Goal: Information Seeking & Learning: Check status

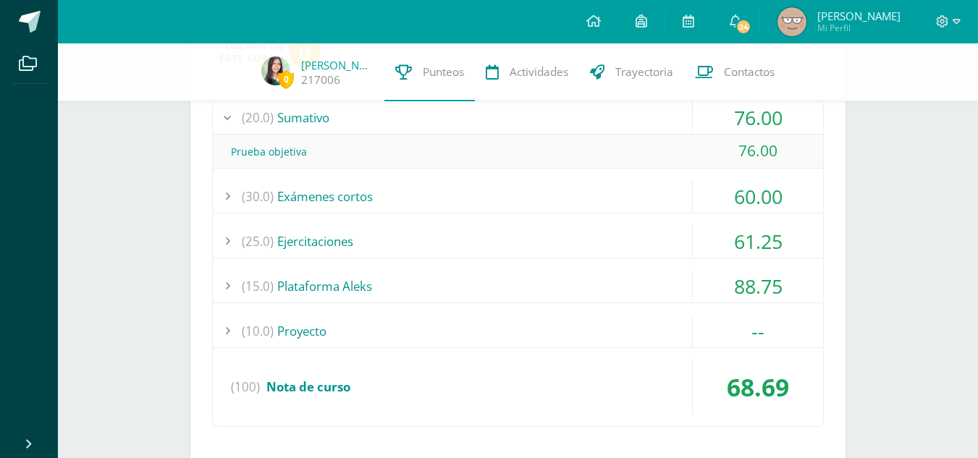
scroll to position [735, 0]
click at [525, 289] on div "(15.0) Plataforma Aleks" at bounding box center [518, 285] width 610 height 33
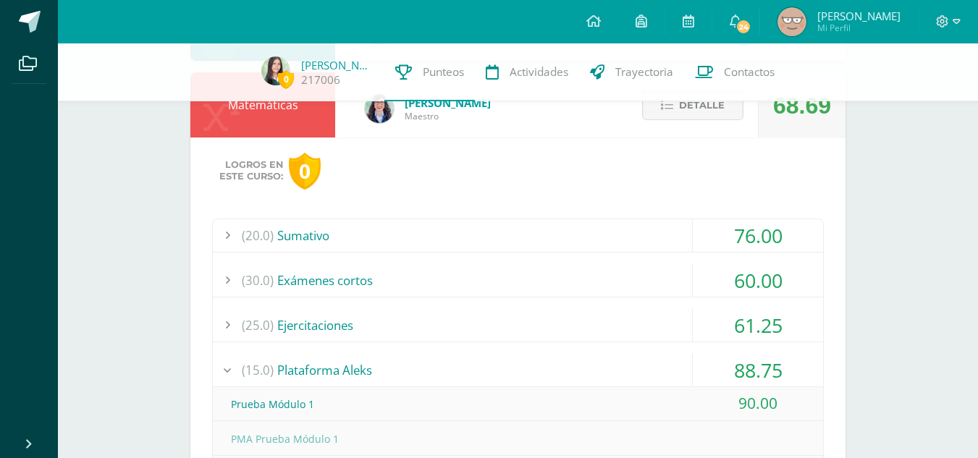
scroll to position [615, 0]
click at [682, 114] on span "Detalle" at bounding box center [702, 106] width 46 height 27
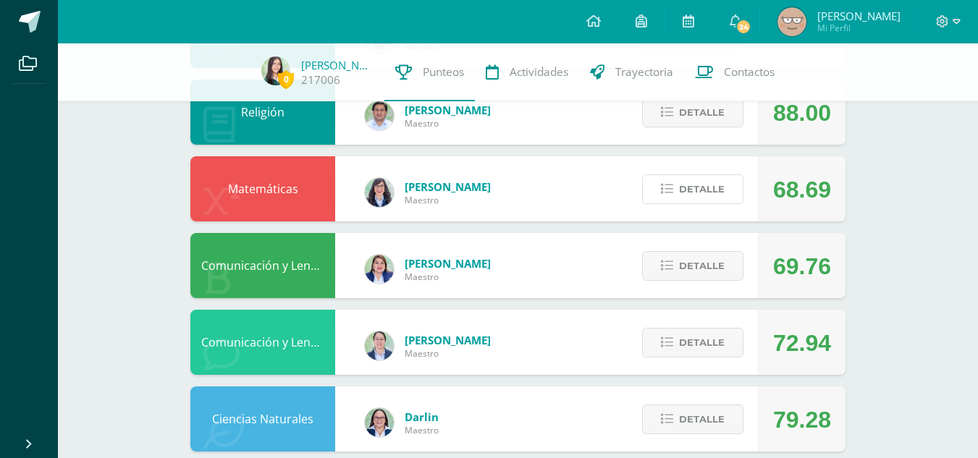
scroll to position [531, 0]
click at [690, 195] on span "Detalle" at bounding box center [702, 190] width 46 height 27
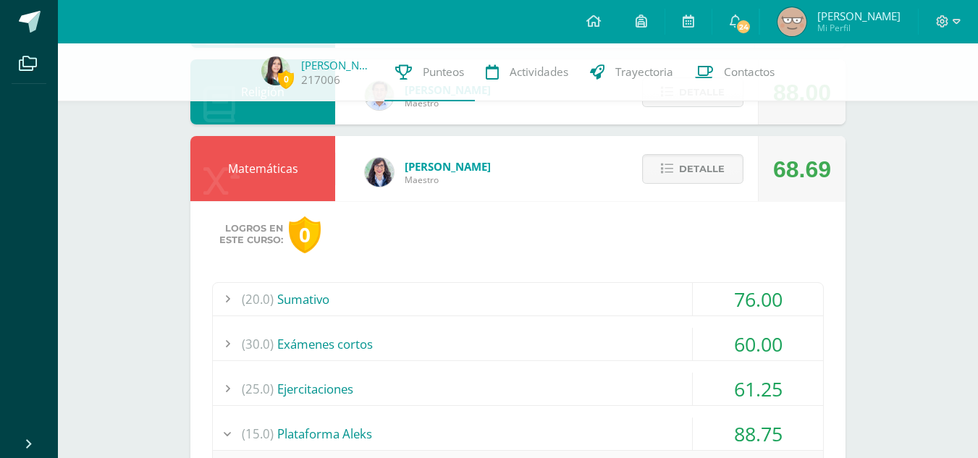
scroll to position [552, 0]
click at [595, 306] on div "(20.0) [GEOGRAPHIC_DATA]" at bounding box center [518, 299] width 610 height 33
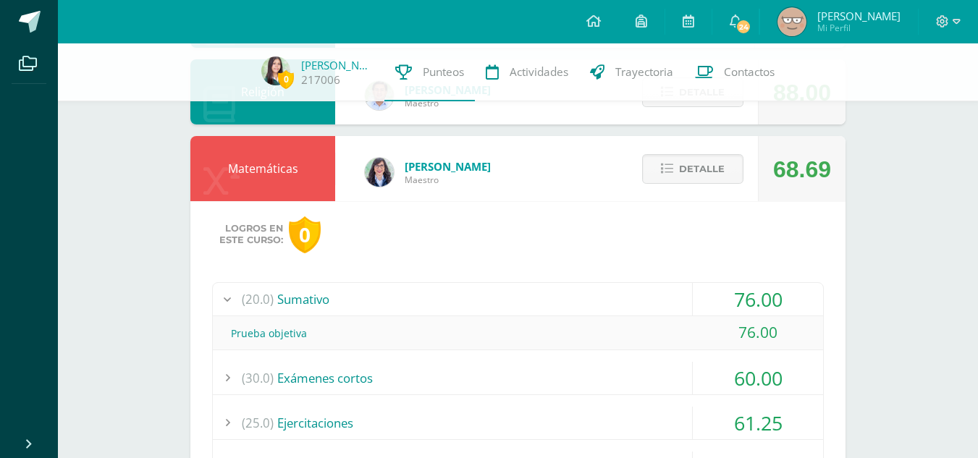
scroll to position [721, 0]
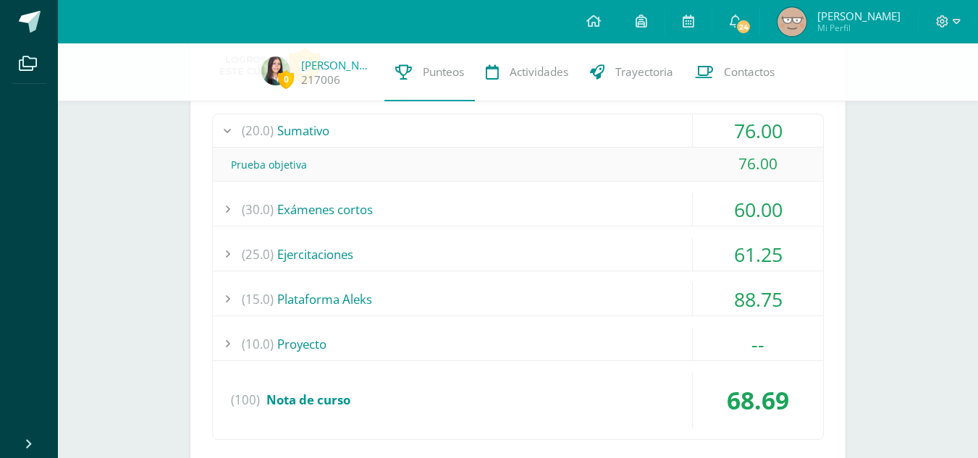
click at [490, 216] on div "(30.0) Exámenes cortos" at bounding box center [518, 209] width 610 height 33
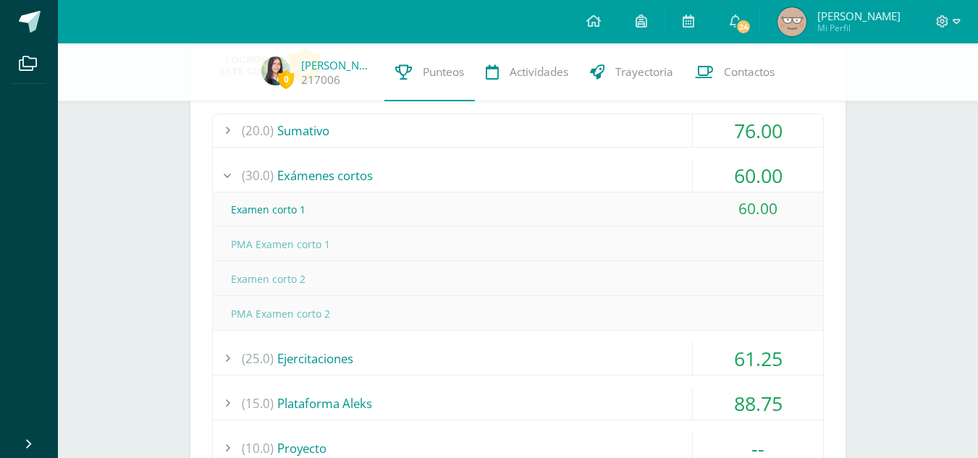
click at [487, 177] on div "(30.0) Exámenes cortos" at bounding box center [518, 175] width 610 height 33
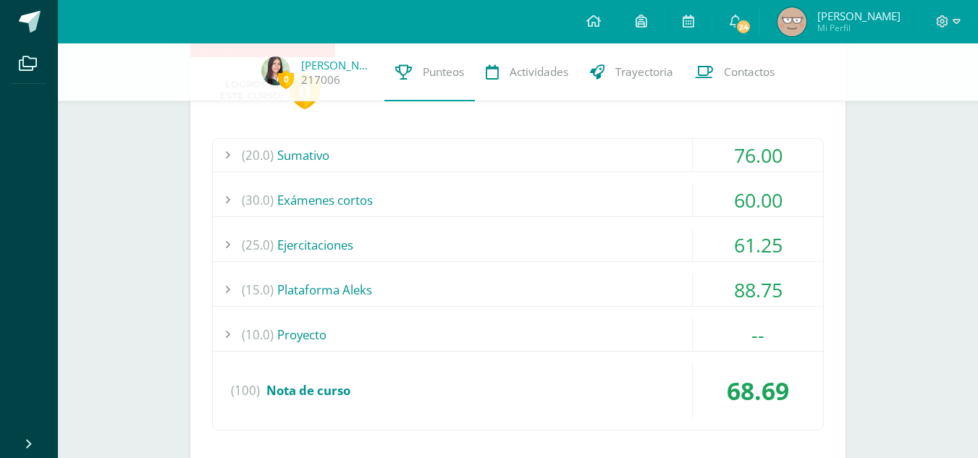
scroll to position [695, 0]
drag, startPoint x: 430, startPoint y: 279, endPoint x: 388, endPoint y: 286, distance: 42.6
click at [388, 286] on div "(15.0) Plataforma Aleks" at bounding box center [518, 290] width 610 height 33
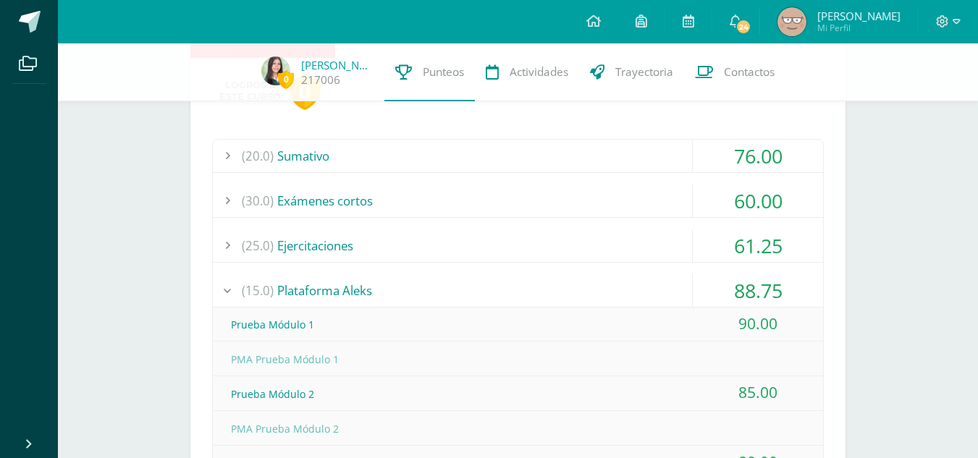
click at [387, 286] on div "(15.0) Plataforma Aleks" at bounding box center [518, 290] width 610 height 33
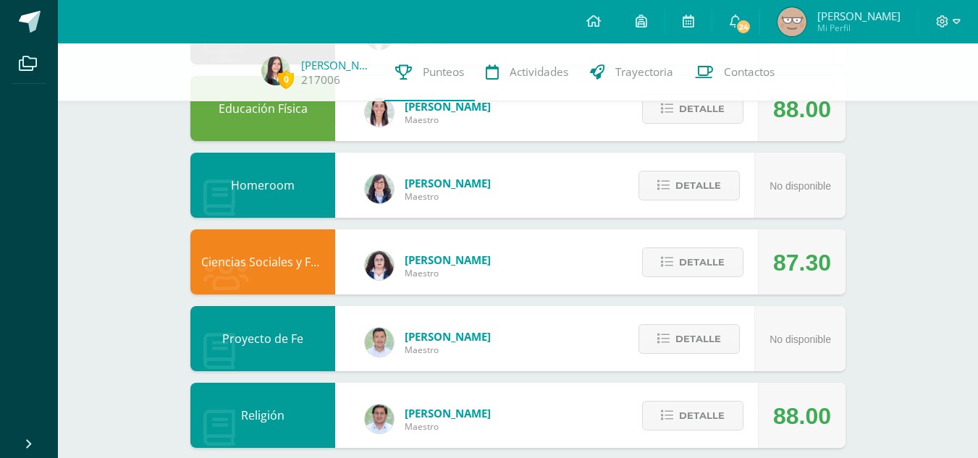
scroll to position [230, 0]
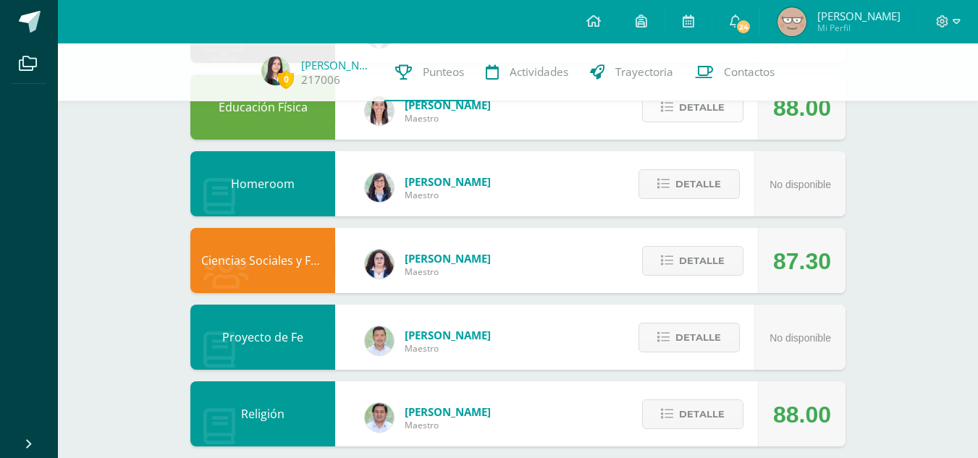
click at [695, 107] on span "Detalle" at bounding box center [702, 107] width 46 height 27
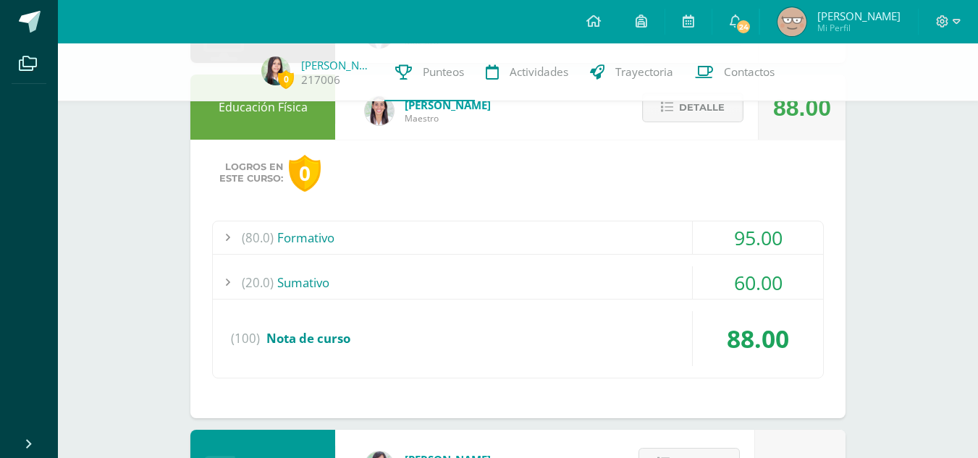
click at [664, 232] on div "(80.0) Formativo" at bounding box center [518, 237] width 610 height 33
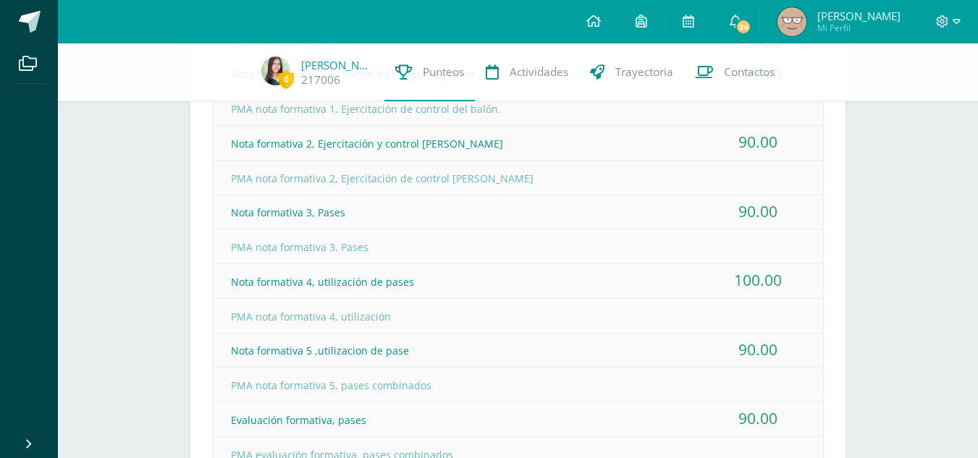
click at [664, 232] on div "PMA nota formativa 3, Pases" at bounding box center [518, 247] width 610 height 33
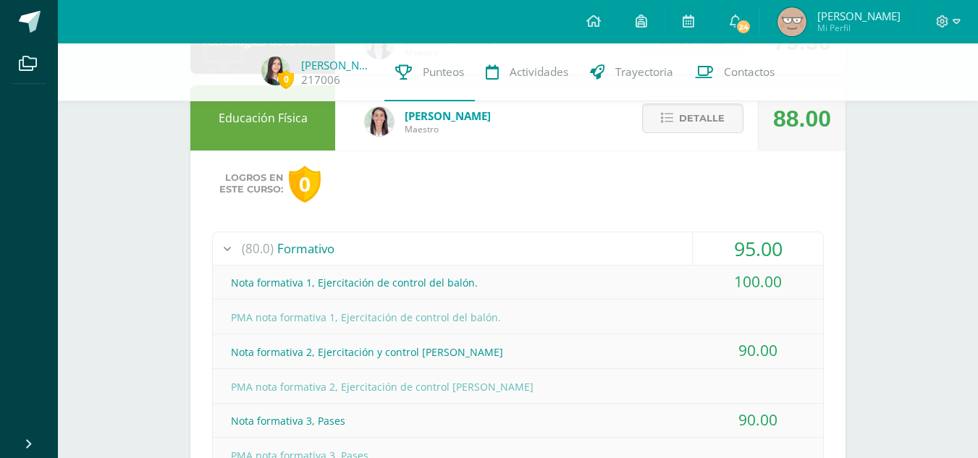
scroll to position [182, 0]
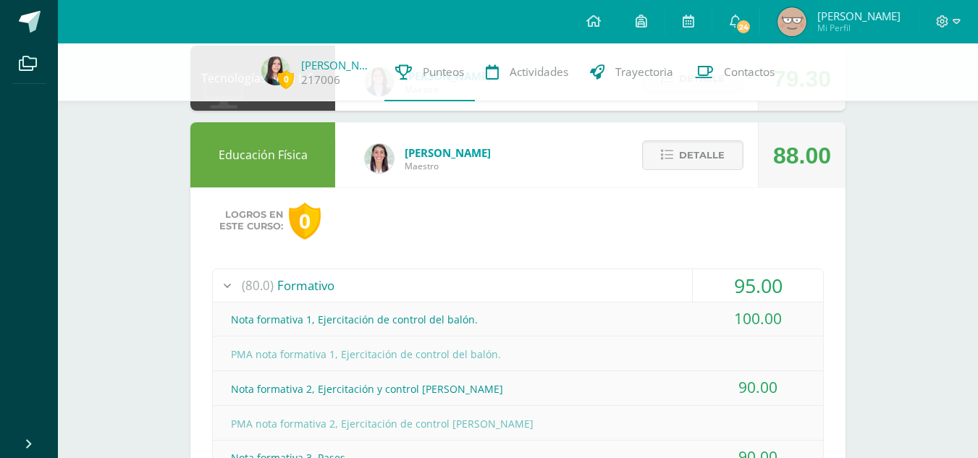
click at [651, 279] on div "(80.0) Formativo" at bounding box center [518, 285] width 610 height 33
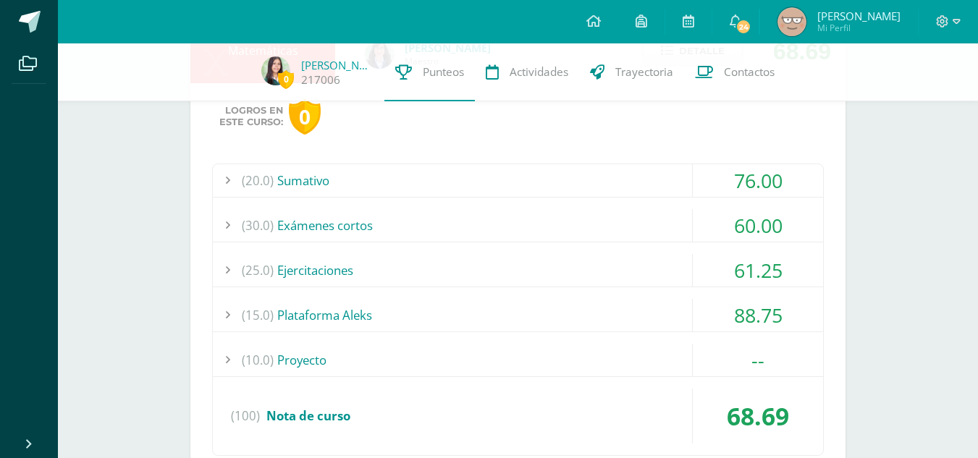
scroll to position [948, 0]
click at [288, 363] on div "(10.0) Proyecto" at bounding box center [518, 360] width 610 height 33
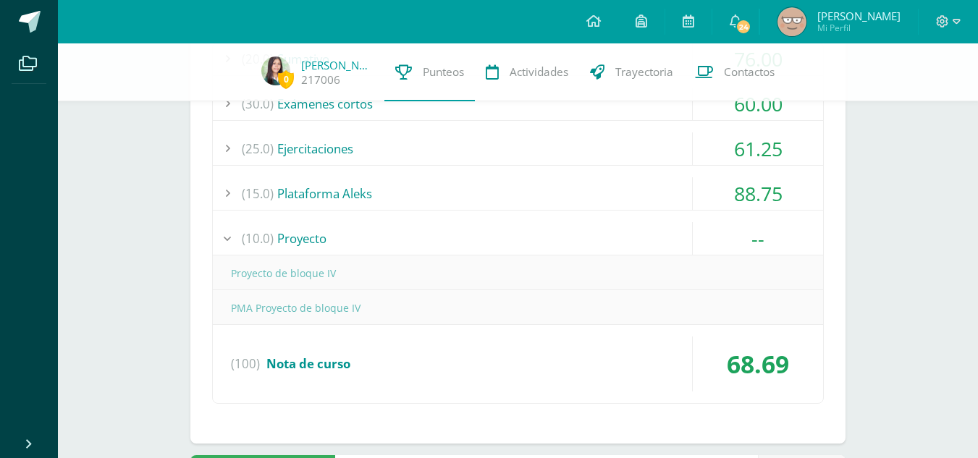
scroll to position [1071, 0]
click at [305, 235] on div "(10.0) Proyecto" at bounding box center [518, 237] width 610 height 33
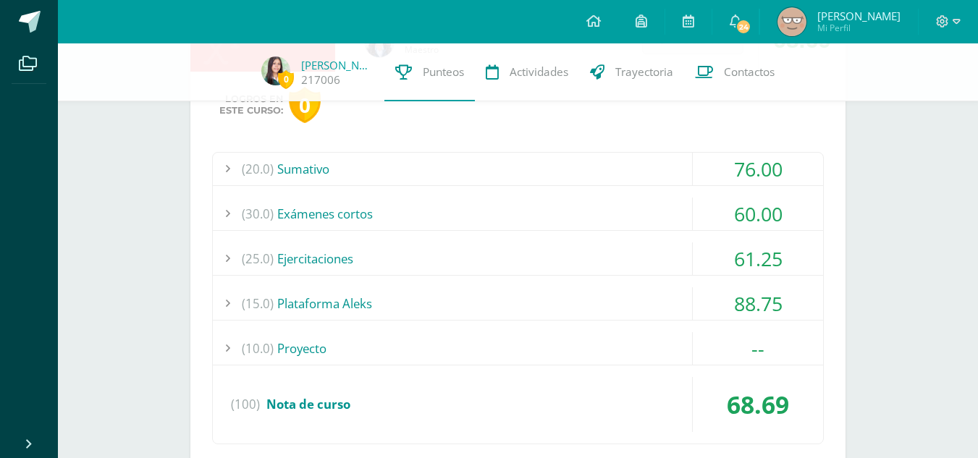
scroll to position [942, 0]
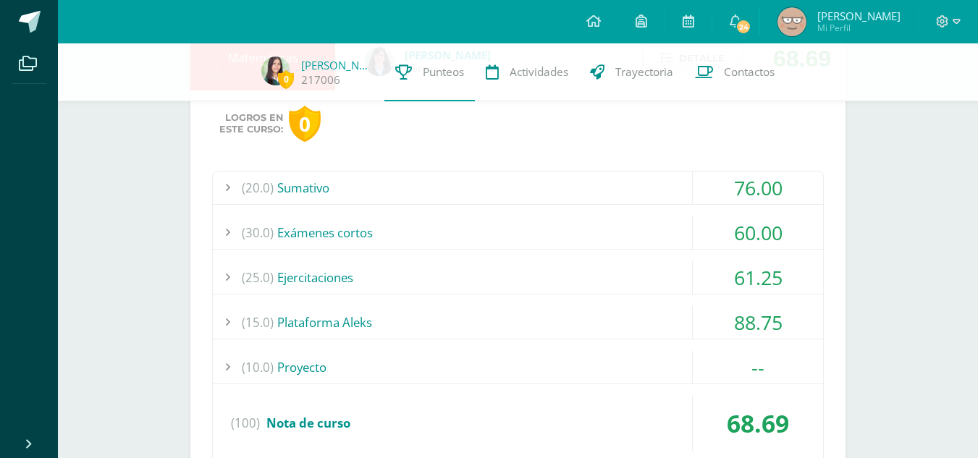
click at [340, 329] on div "(15.0) Plataforma Aleks" at bounding box center [518, 322] width 610 height 33
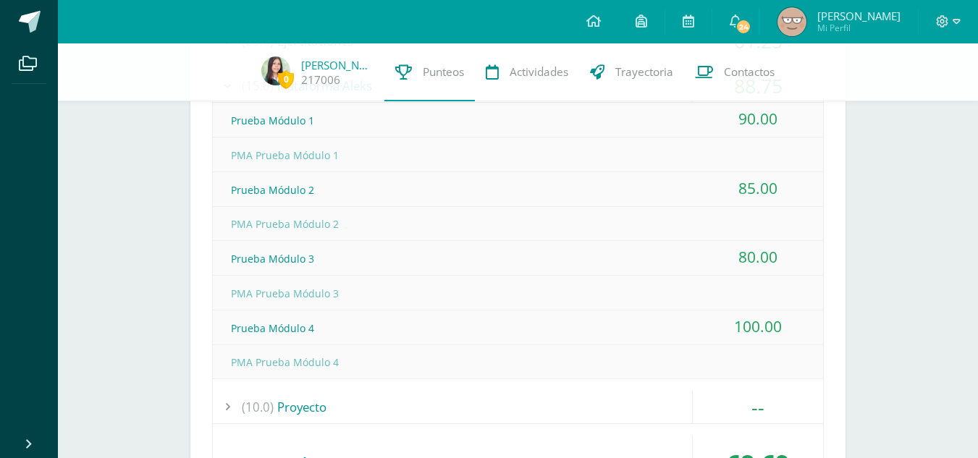
scroll to position [1173, 0]
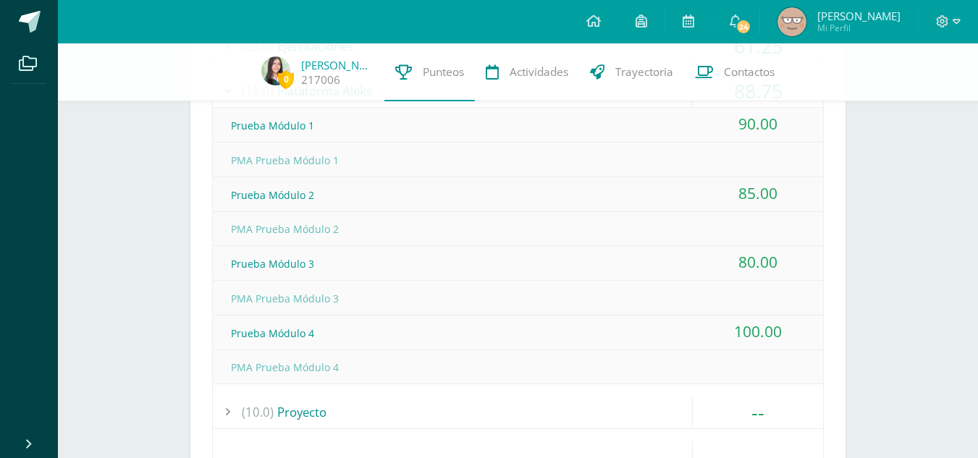
drag, startPoint x: 610, startPoint y: 338, endPoint x: 774, endPoint y: 300, distance: 168.5
click at [774, 300] on div "Prueba Módulo 1 90.00 PMA Prueba Módulo 1" at bounding box center [518, 246] width 610 height 276
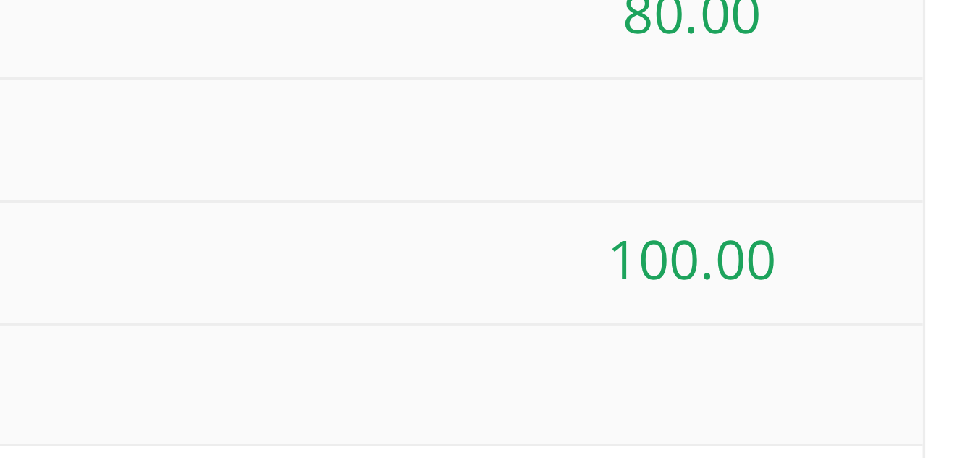
scroll to position [1172, 0]
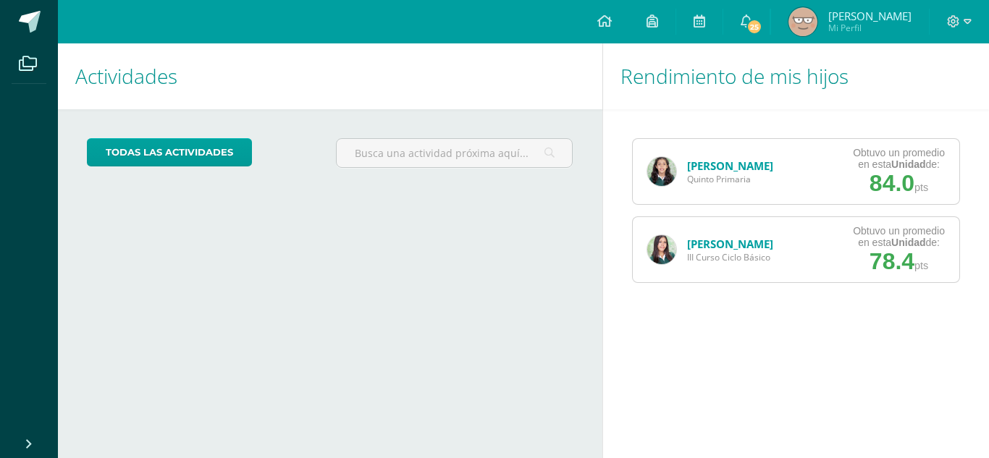
click at [562, 250] on div "Actividades Mis hijos todas las Actividades No tienes actividades Échale un vis…" at bounding box center [327, 250] width 550 height 415
click at [801, 237] on div "Fatima Vásquez III Curso Ciclo Básico Obtuvo un promedio en esta Unidad de: 78.…" at bounding box center [796, 249] width 329 height 67
click at [669, 243] on img at bounding box center [661, 249] width 29 height 29
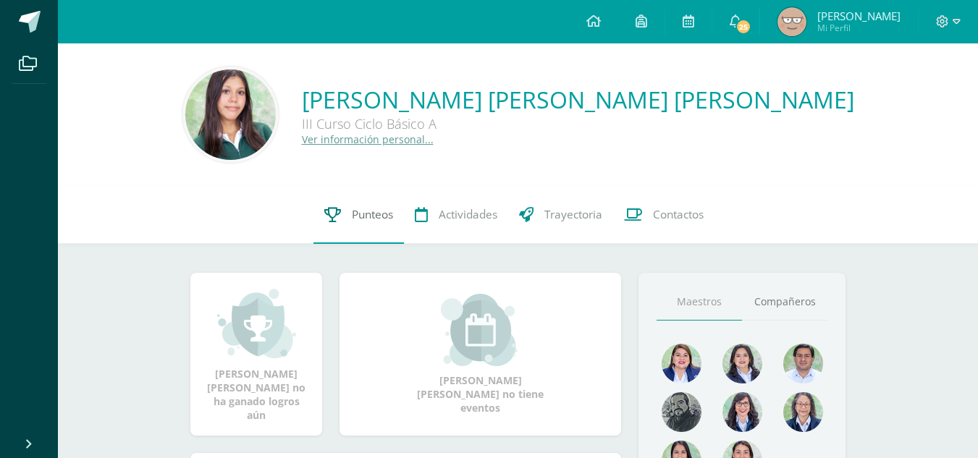
click at [352, 224] on link "Punteos" at bounding box center [358, 215] width 90 height 58
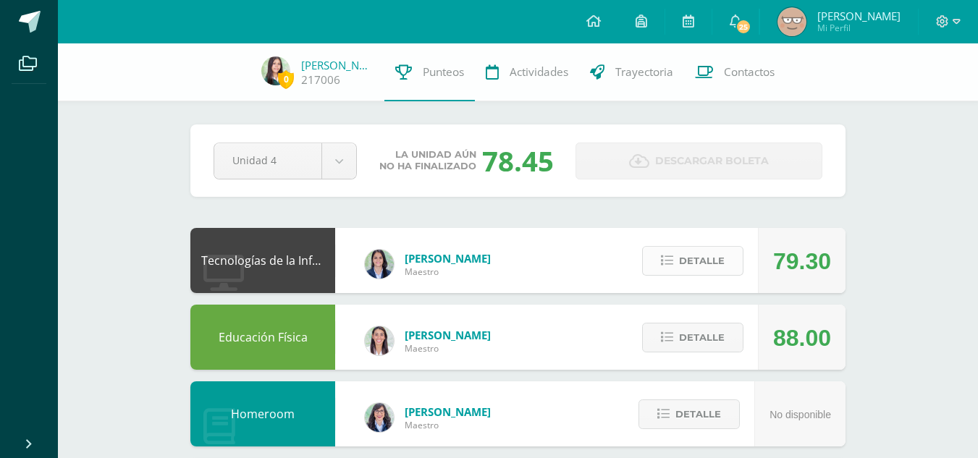
click at [688, 262] on span "Detalle" at bounding box center [702, 261] width 46 height 27
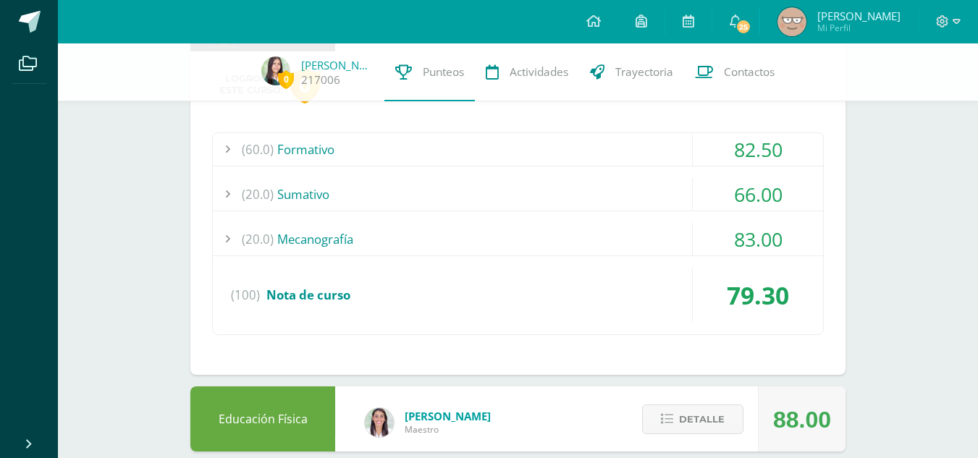
scroll to position [242, 0]
click at [691, 145] on div "(60.0) Formativo" at bounding box center [518, 148] width 610 height 33
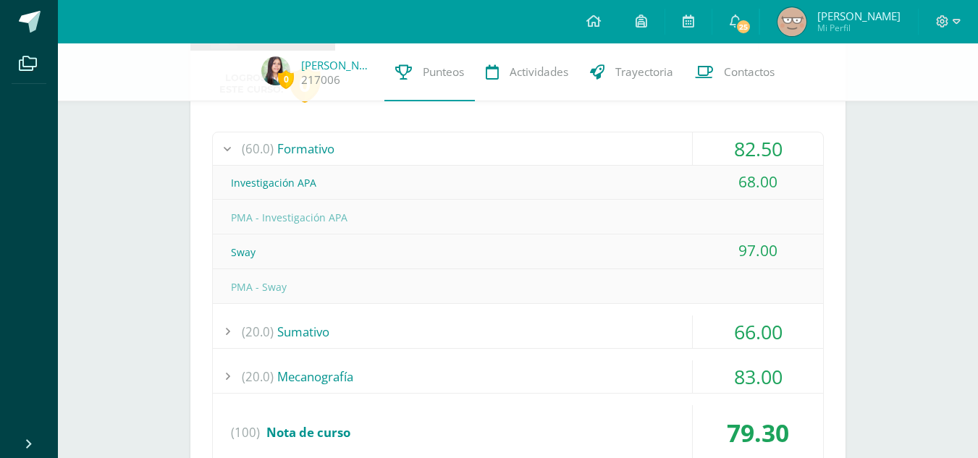
click at [691, 145] on div "(60.0) Formativo" at bounding box center [518, 148] width 610 height 33
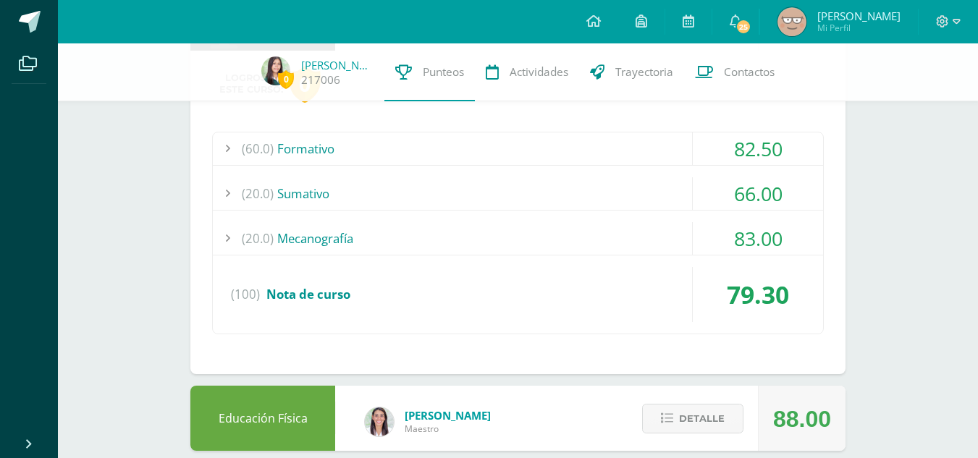
click at [664, 233] on div "(20.0) Mecanografía" at bounding box center [518, 238] width 610 height 33
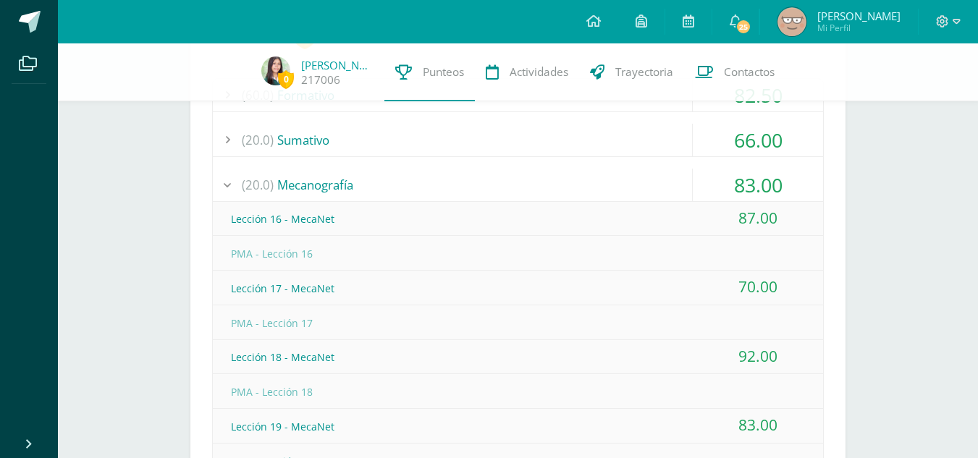
scroll to position [292, 0]
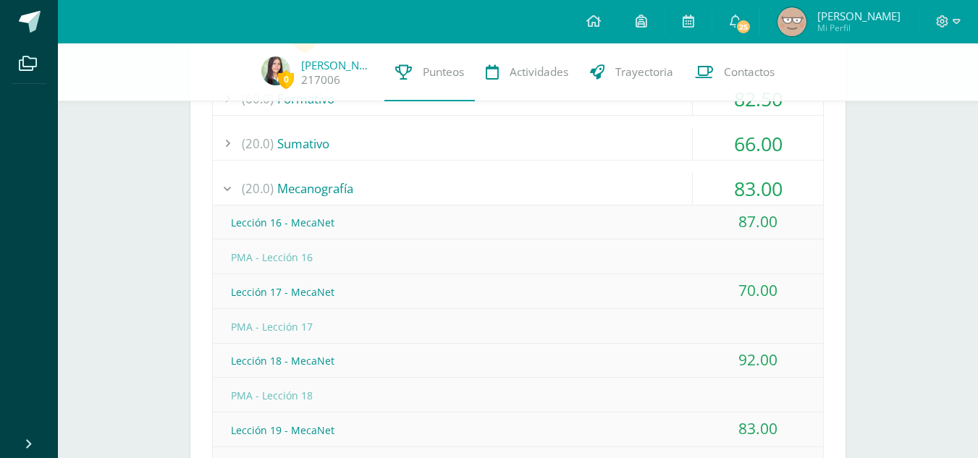
click at [686, 193] on div "(20.0) Mecanografía" at bounding box center [518, 188] width 610 height 33
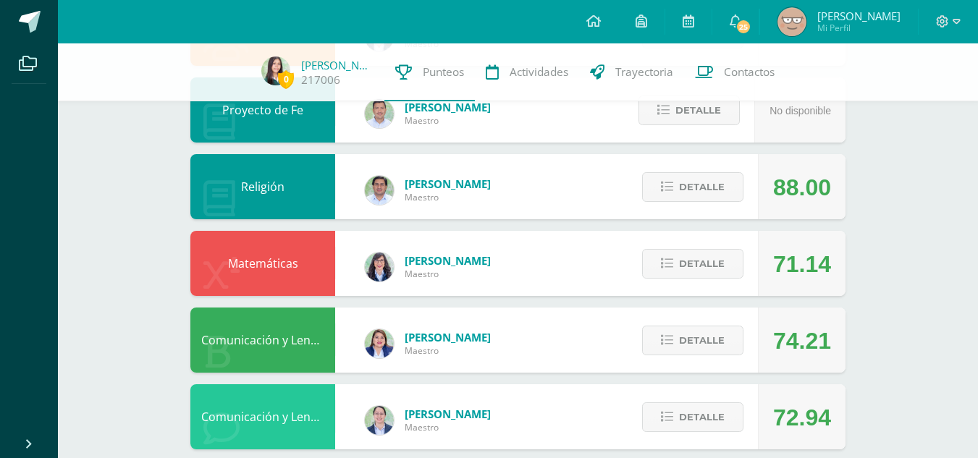
scroll to position [782, 0]
click at [698, 260] on span "Detalle" at bounding box center [702, 263] width 46 height 27
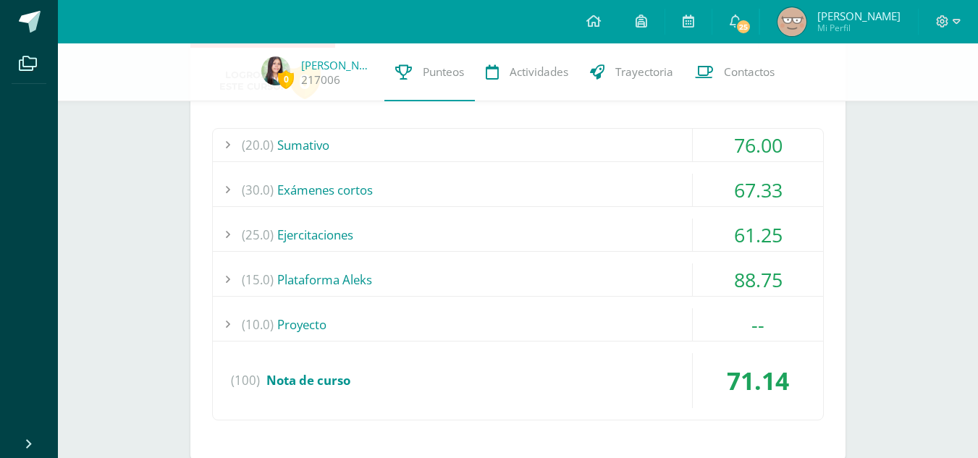
scroll to position [1034, 0]
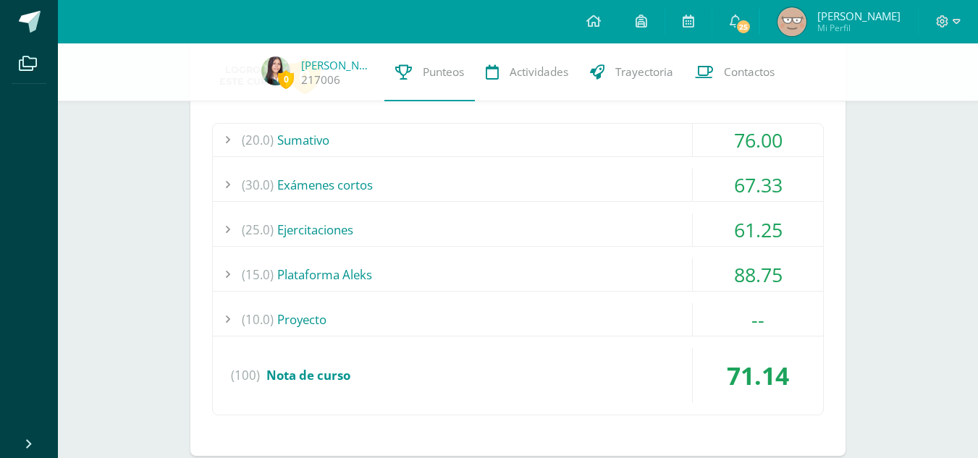
click at [656, 273] on div "(15.0) Plataforma Aleks" at bounding box center [518, 274] width 610 height 33
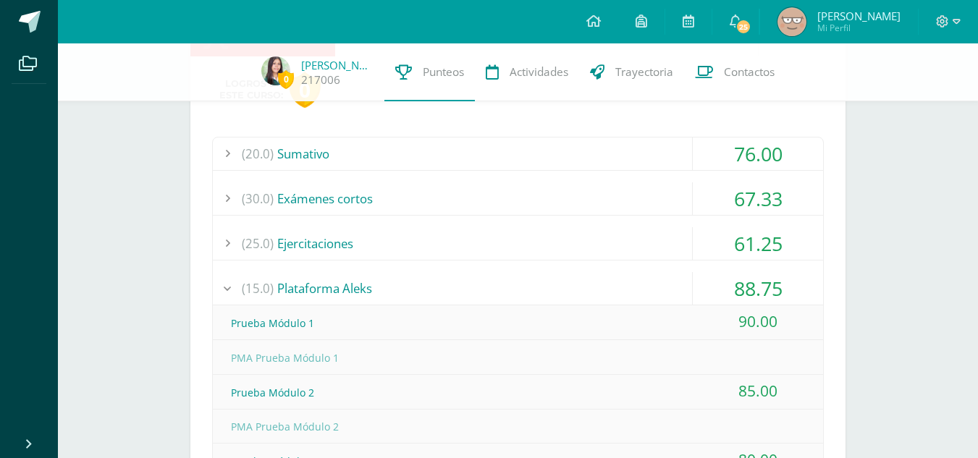
scroll to position [1018, 0]
click at [657, 195] on div "(30.0) Exámenes cortos" at bounding box center [518, 201] width 610 height 33
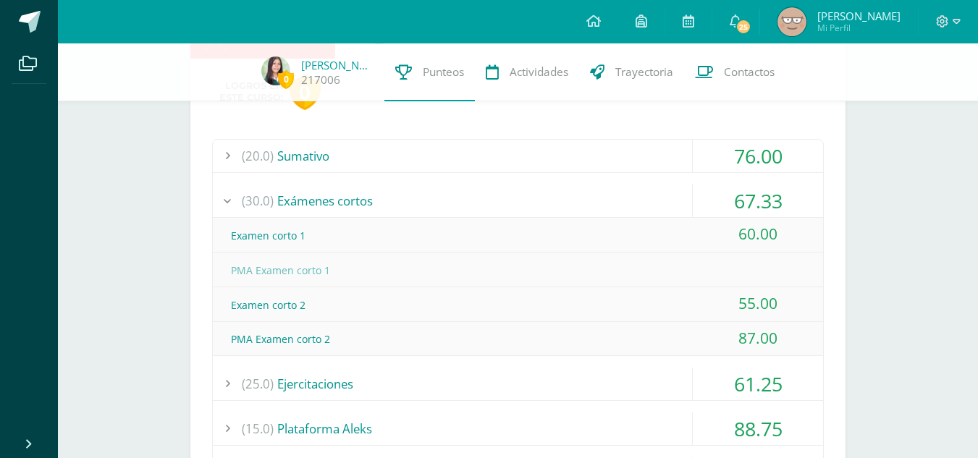
click at [657, 195] on div "(30.0) Exámenes cortos" at bounding box center [518, 201] width 610 height 33
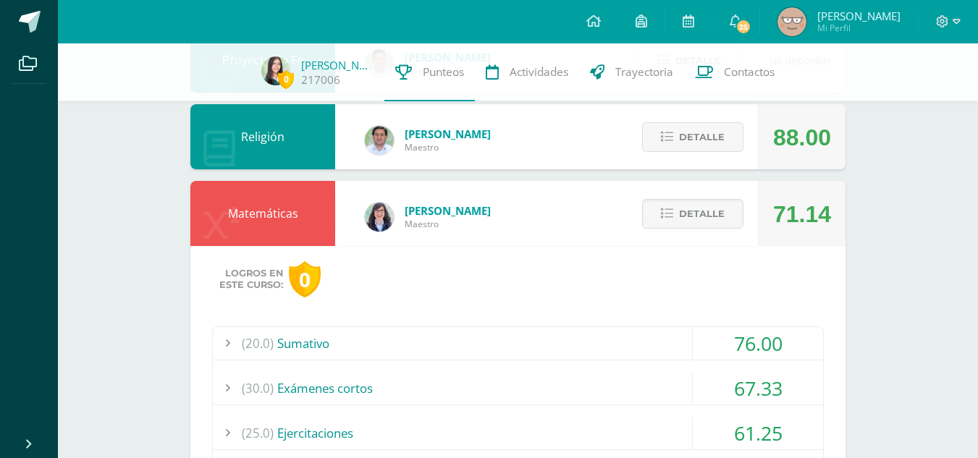
scroll to position [830, 0]
click at [676, 225] on button "Detalle" at bounding box center [692, 215] width 101 height 30
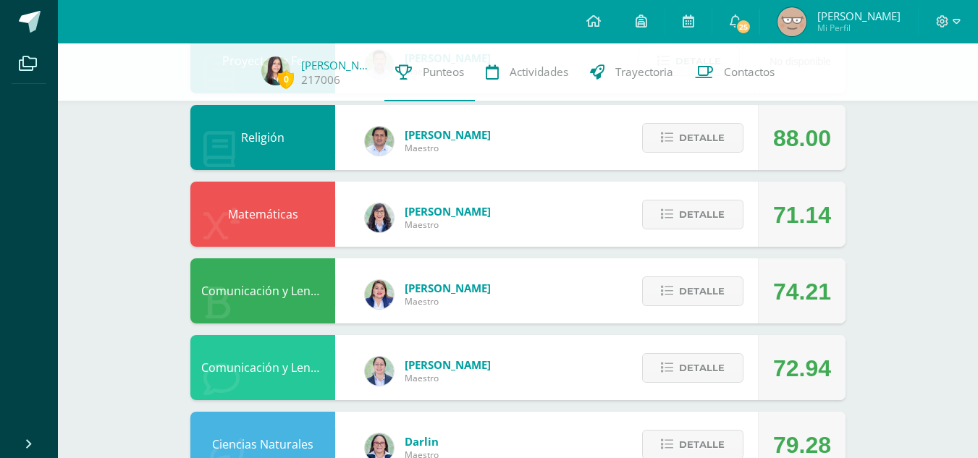
click at [796, 234] on div "71.14" at bounding box center [802, 214] width 58 height 65
click at [703, 224] on span "Detalle" at bounding box center [702, 214] width 46 height 27
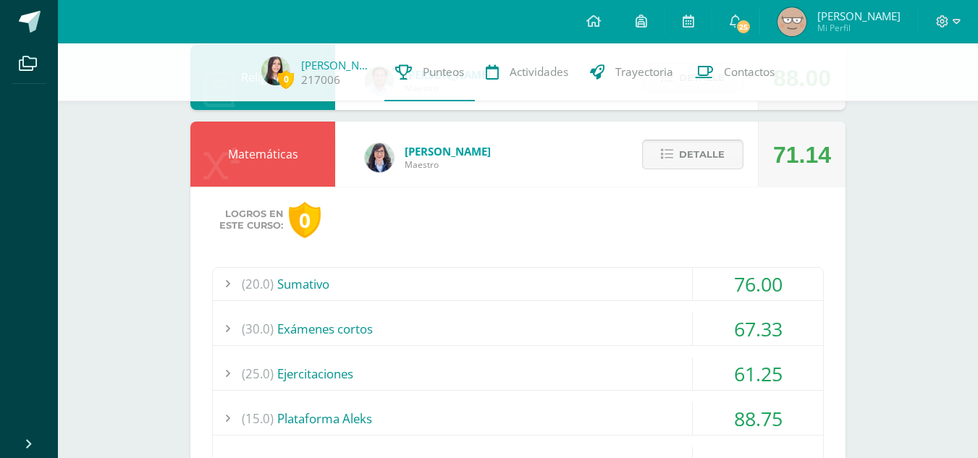
scroll to position [888, 0]
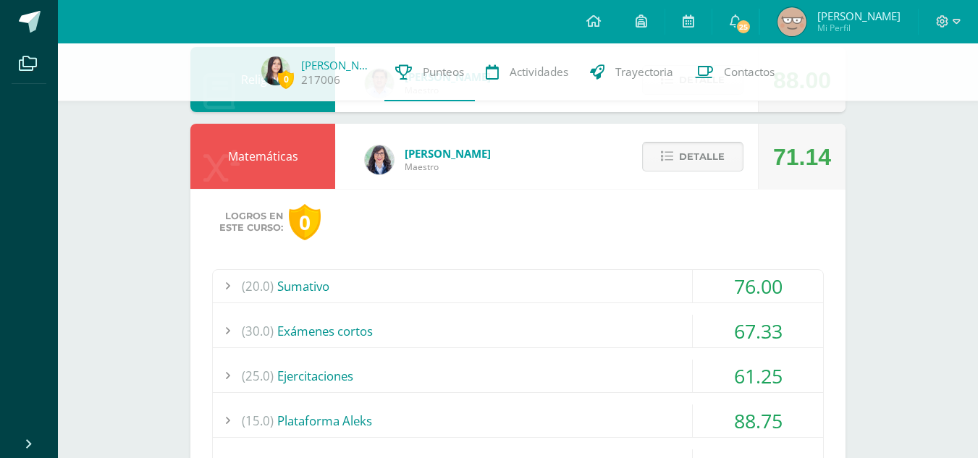
click at [697, 159] on span "Detalle" at bounding box center [702, 156] width 46 height 27
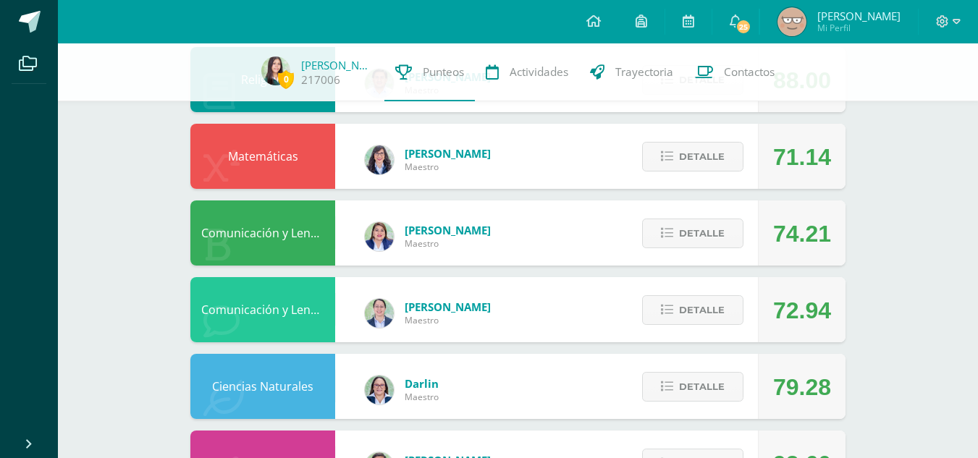
click at [773, 119] on div "Tecnologías de la Información y Comunicación: Computación Alejandra Rimola Maes…" at bounding box center [517, 71] width 655 height 1463
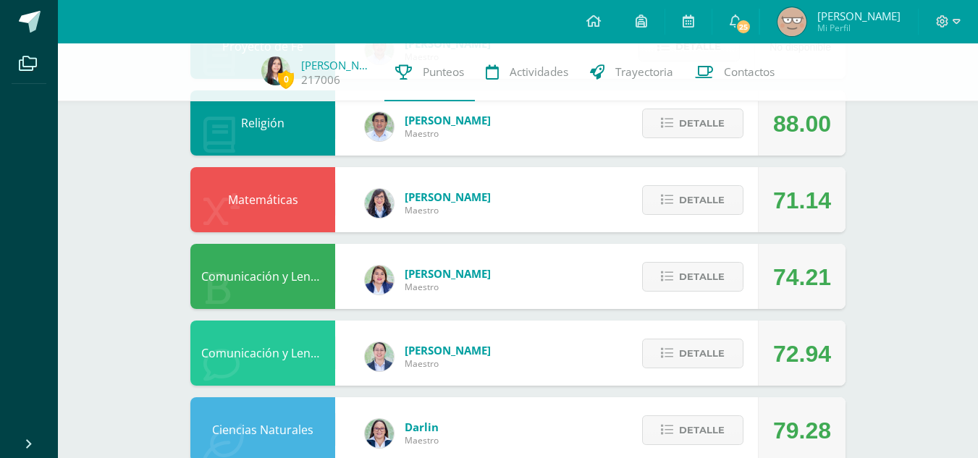
scroll to position [846, 0]
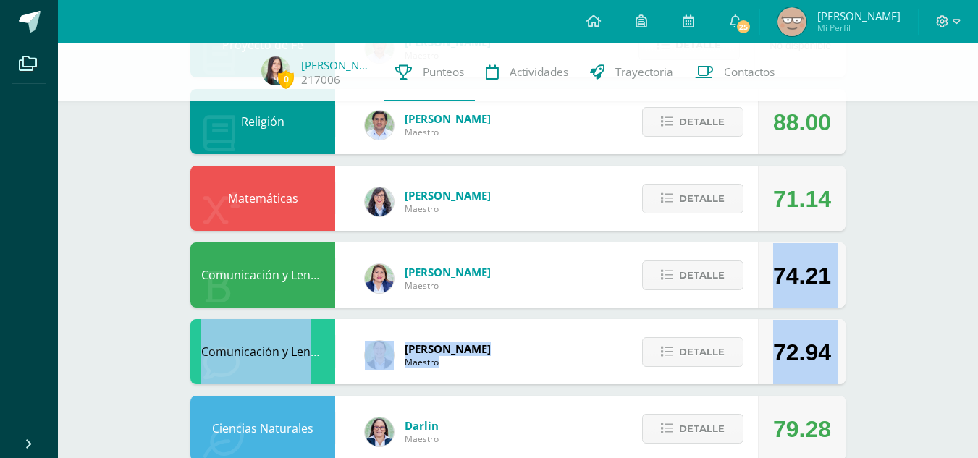
drag, startPoint x: 750, startPoint y: 348, endPoint x: 724, endPoint y: 368, distance: 32.4
click at [724, 368] on div "0 Fatima Vásquez 217006 Punteos Actividades Trayectoria Contactos Pendiente Uni…" at bounding box center [518, 35] width 920 height 1676
click at [908, 287] on div "0 Fatima Vásquez 217006 Punteos Actividades Trayectoria Contactos Pendiente Uni…" at bounding box center [518, 35] width 920 height 1676
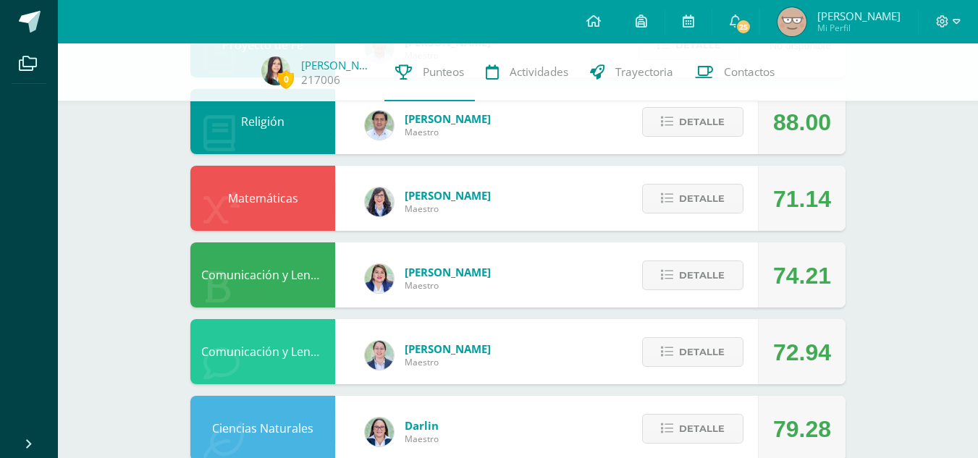
click at [957, 196] on div "0 Fatima Vásquez 217006 Punteos Actividades Trayectoria Contactos Pendiente Uni…" at bounding box center [518, 35] width 920 height 1676
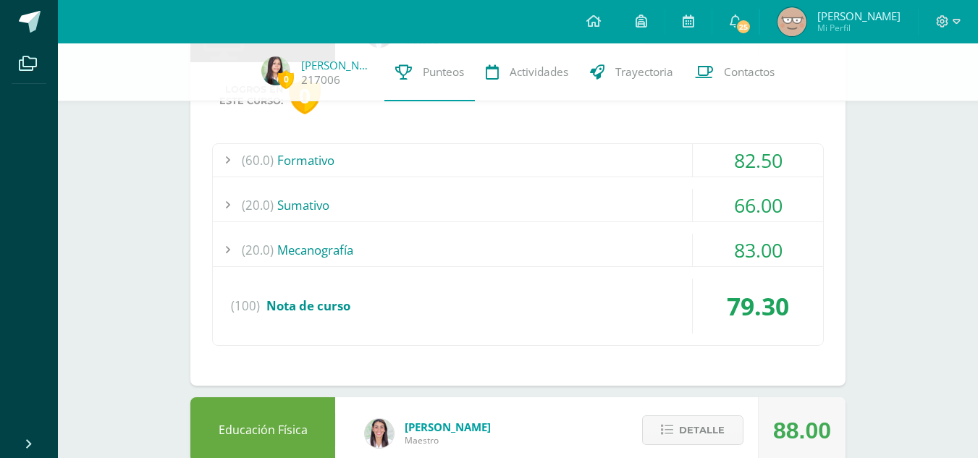
scroll to position [0, 0]
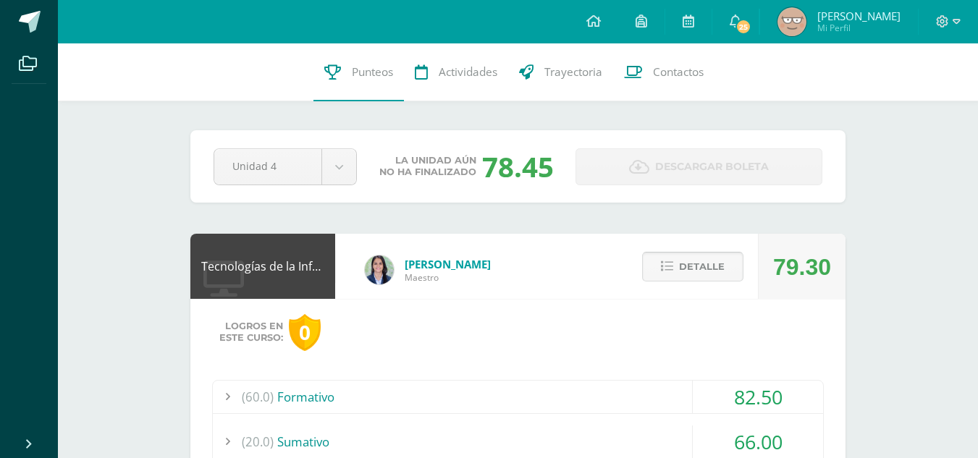
click at [703, 276] on span "Detalle" at bounding box center [702, 266] width 46 height 27
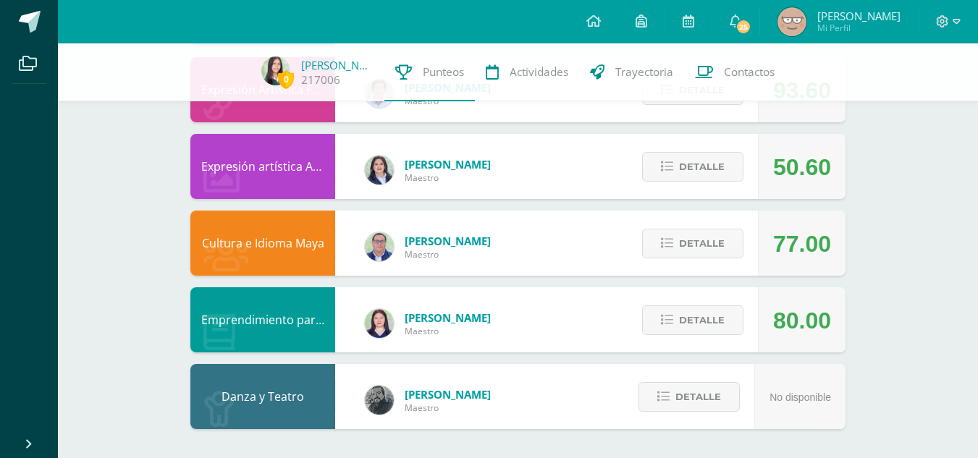
scroll to position [937, 0]
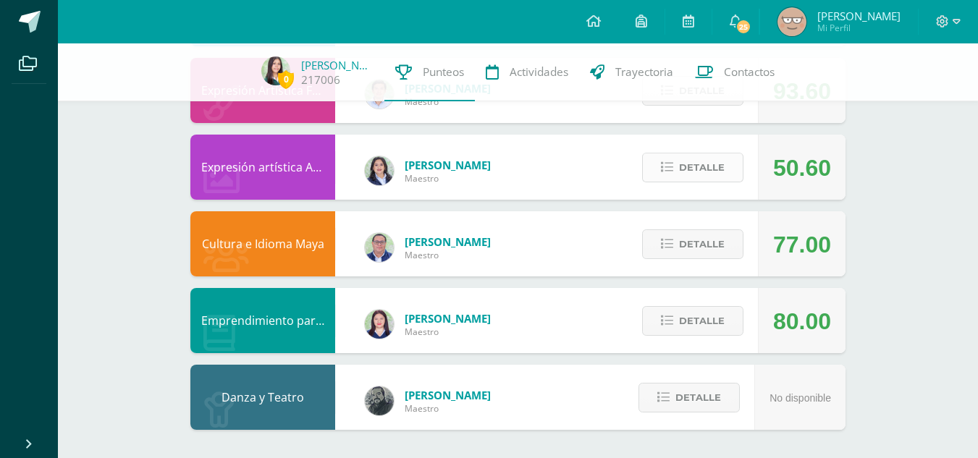
click at [713, 169] on span "Detalle" at bounding box center [702, 167] width 46 height 27
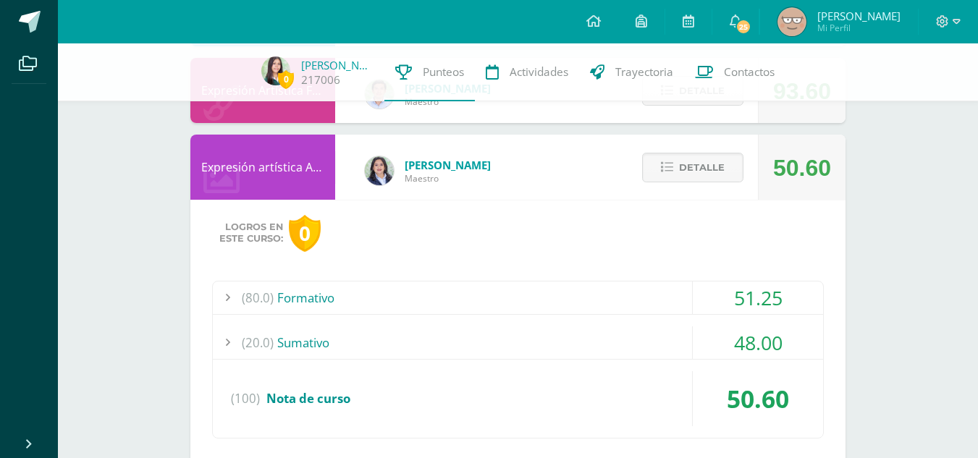
click at [643, 349] on div "(20.0) [GEOGRAPHIC_DATA]" at bounding box center [518, 342] width 610 height 33
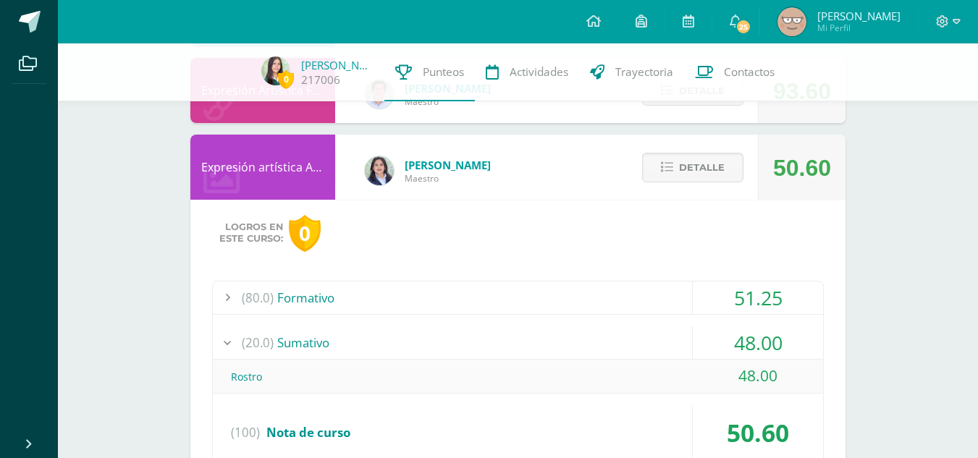
click at [643, 349] on div "(20.0) [GEOGRAPHIC_DATA]" at bounding box center [518, 342] width 610 height 33
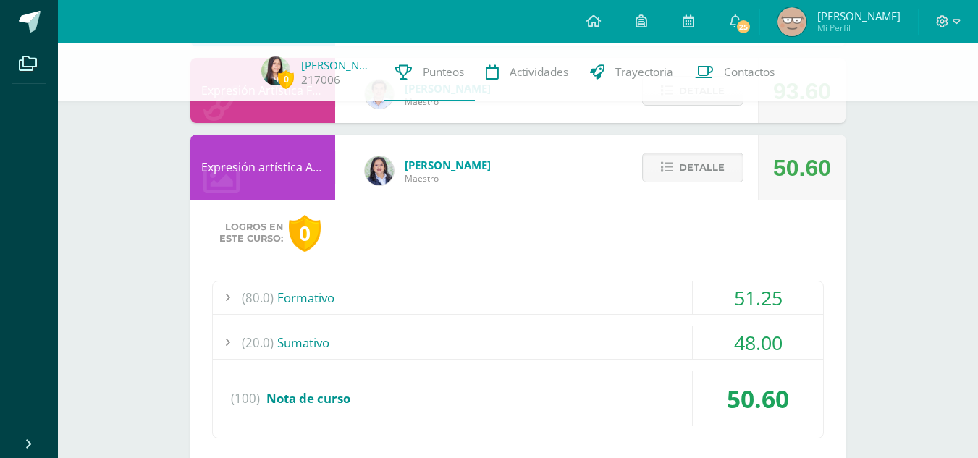
click at [649, 303] on div "(80.0) Formativo" at bounding box center [518, 298] width 610 height 33
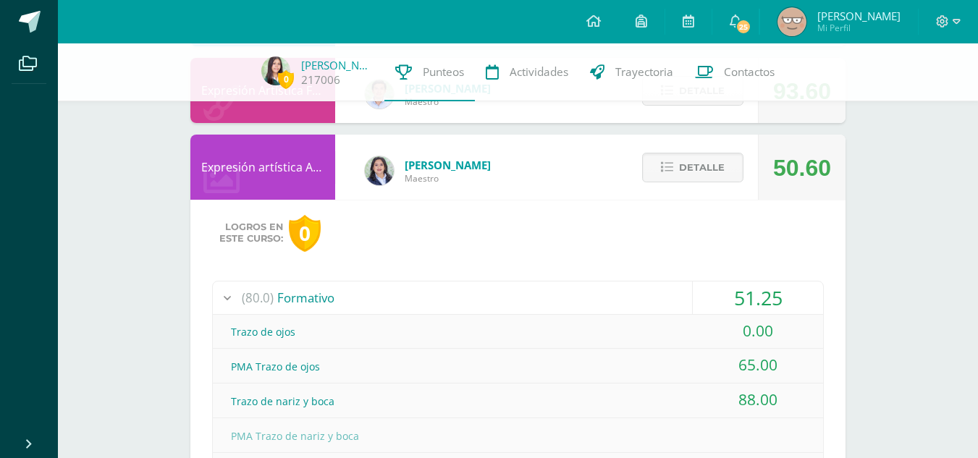
click at [649, 303] on div "(80.0) Formativo" at bounding box center [518, 298] width 610 height 33
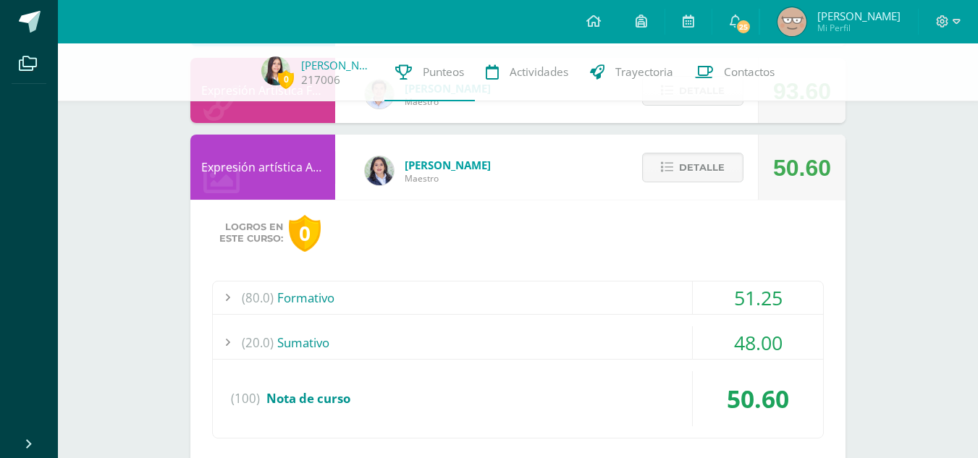
click at [649, 303] on div "(80.0) Formativo" at bounding box center [518, 298] width 610 height 33
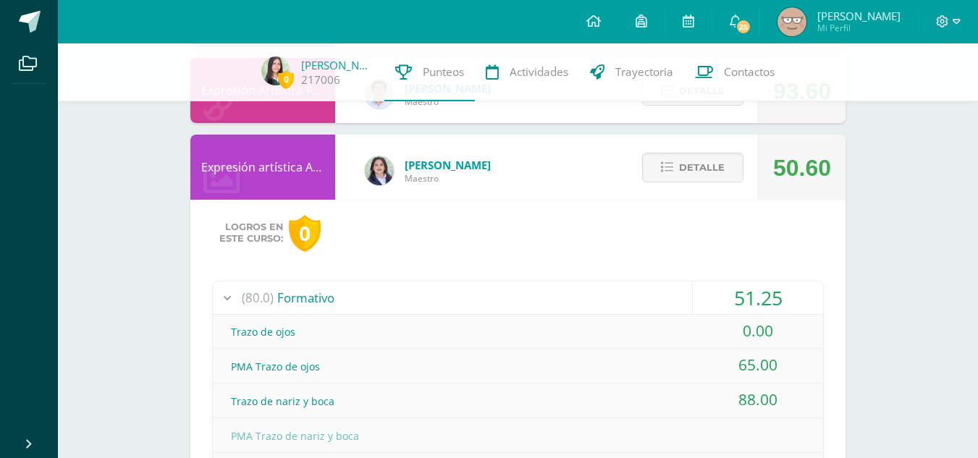
click at [649, 303] on div "(80.0) Formativo" at bounding box center [518, 298] width 610 height 33
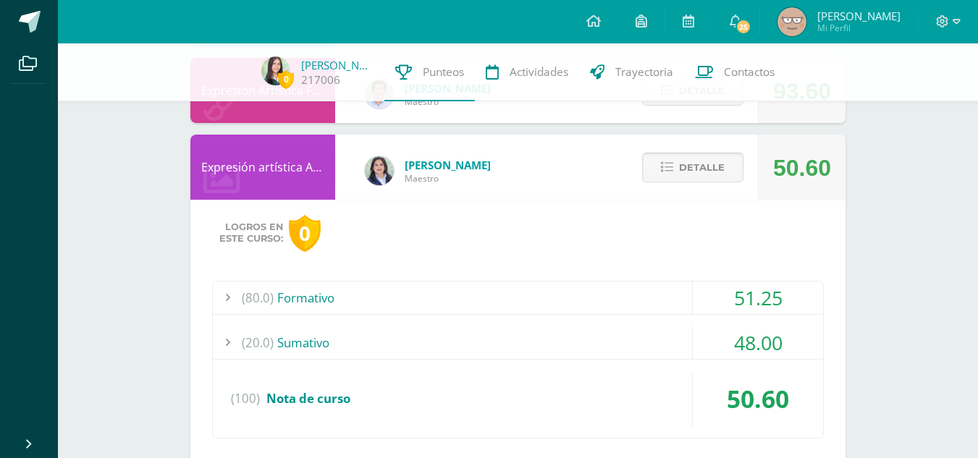
click at [688, 156] on span "Detalle" at bounding box center [702, 167] width 46 height 27
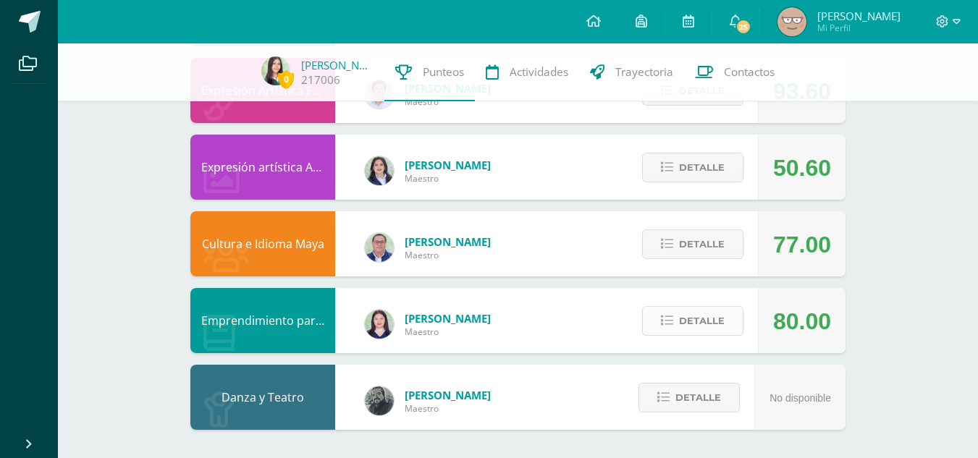
click at [724, 322] on button "Detalle" at bounding box center [692, 321] width 101 height 30
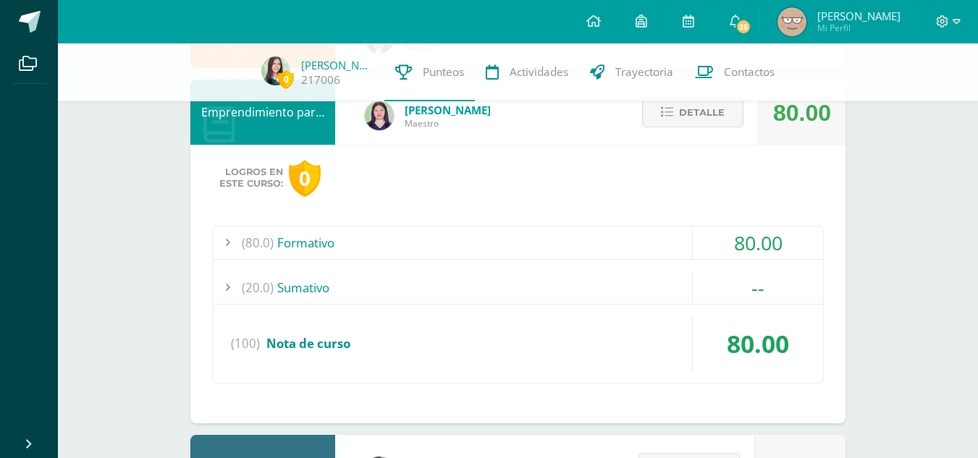
scroll to position [1144, 0]
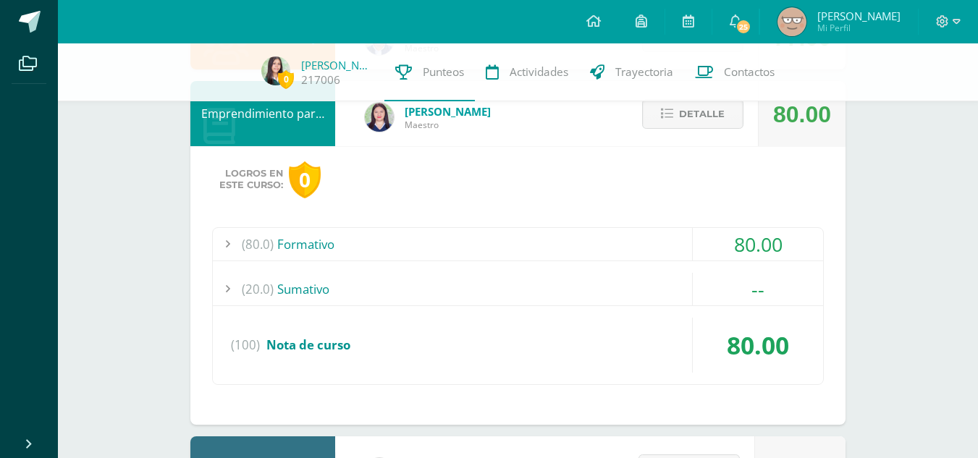
click at [630, 254] on div "(80.0) Formativo" at bounding box center [518, 244] width 610 height 33
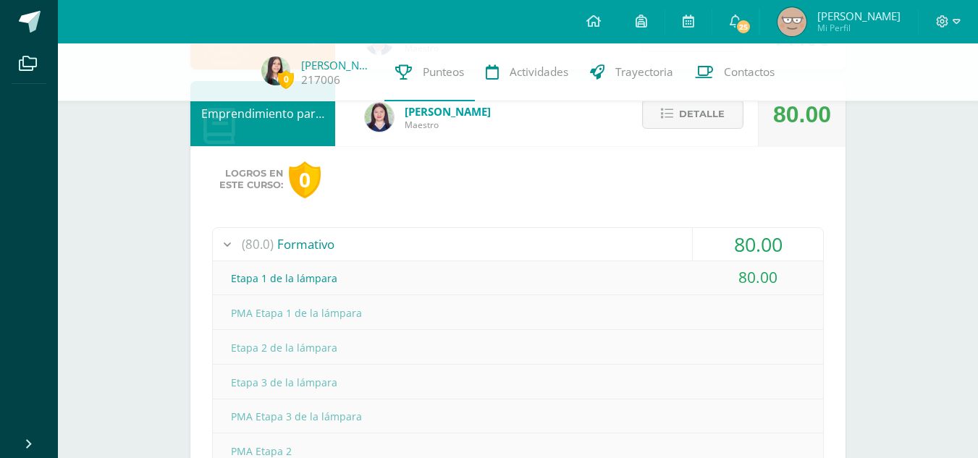
click at [630, 254] on div "(80.0) Formativo" at bounding box center [518, 244] width 610 height 33
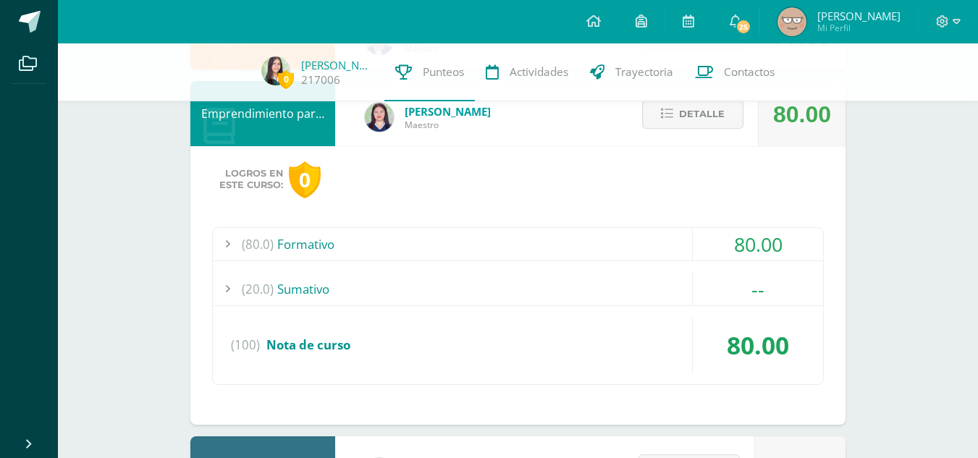
click at [675, 111] on button "Detalle" at bounding box center [692, 114] width 101 height 30
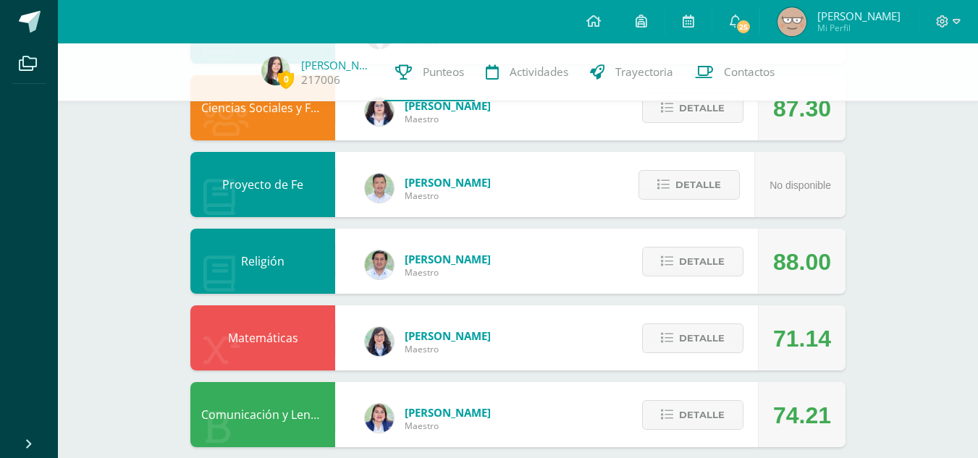
scroll to position [415, 0]
